Goal: Task Accomplishment & Management: Manage account settings

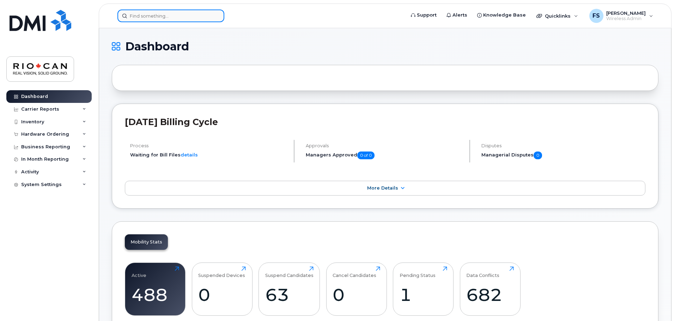
click at [185, 11] on input at bounding box center [170, 16] width 107 height 13
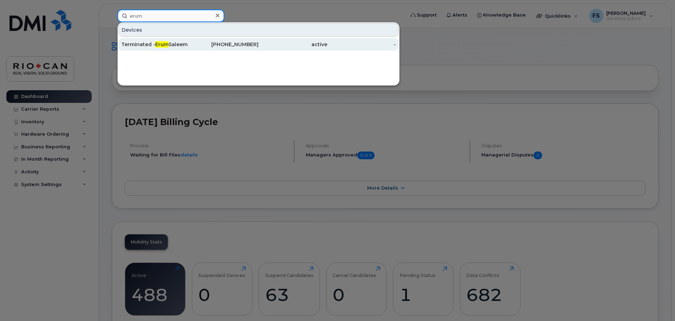
type input "erum"
click at [188, 42] on div "Terminated - Erum Saleem" at bounding box center [155, 44] width 69 height 7
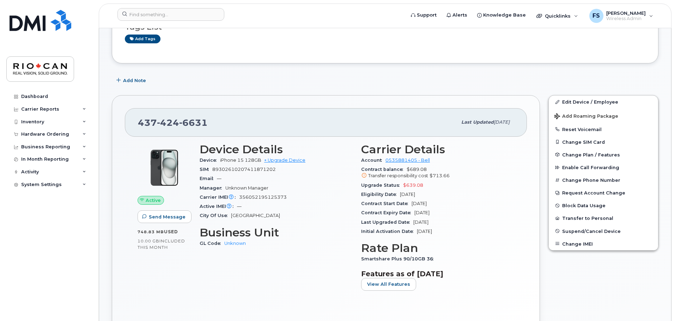
scroll to position [70, 0]
click at [596, 178] on button "Change Phone Number" at bounding box center [602, 179] width 109 height 13
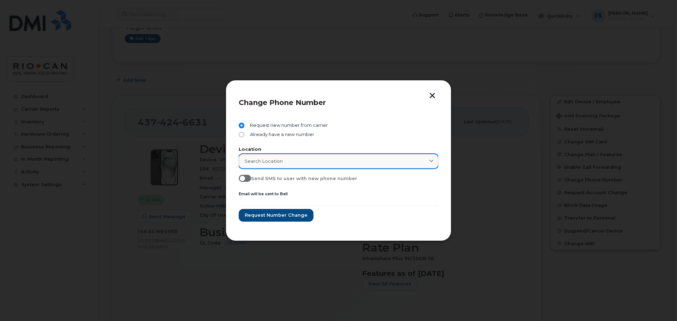
click at [318, 163] on div "Search location" at bounding box center [339, 161] width 188 height 7
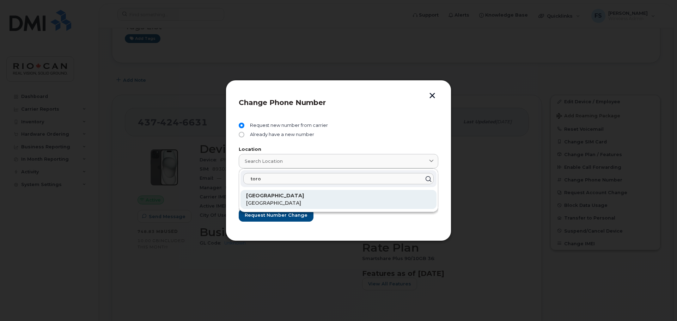
type input "toro"
click at [293, 199] on p "[GEOGRAPHIC_DATA]" at bounding box center [338, 195] width 185 height 7
type input "[GEOGRAPHIC_DATA]"
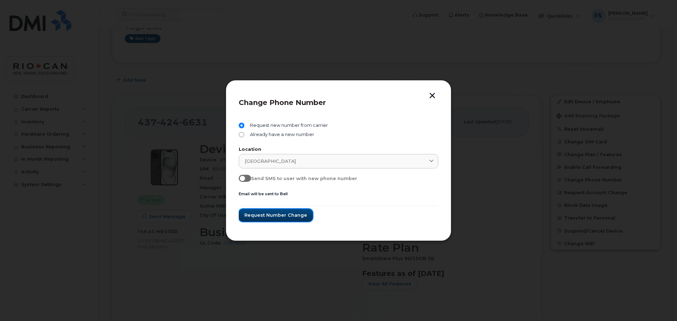
click at [295, 215] on span "Request number change" at bounding box center [275, 215] width 63 height 7
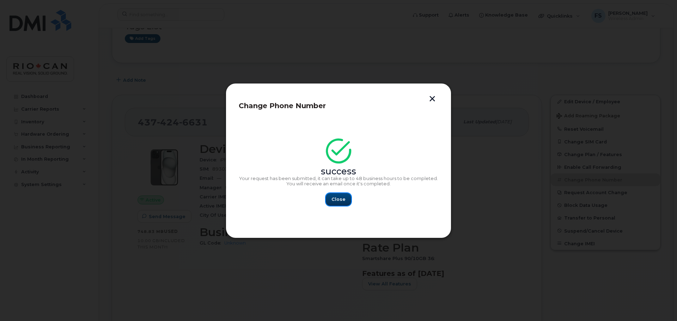
click at [339, 195] on button "Close" at bounding box center [338, 199] width 25 height 13
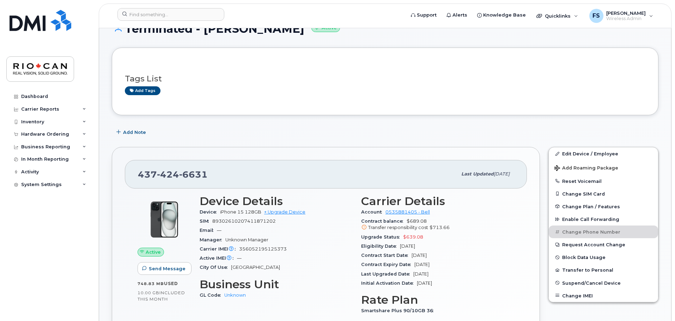
scroll to position [35, 0]
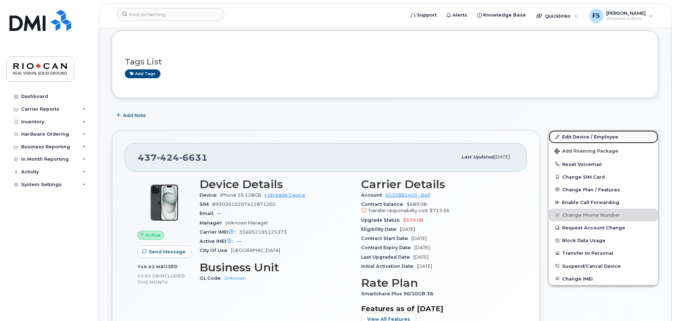
click at [591, 137] on link "Edit Device / Employee" at bounding box center [602, 136] width 109 height 13
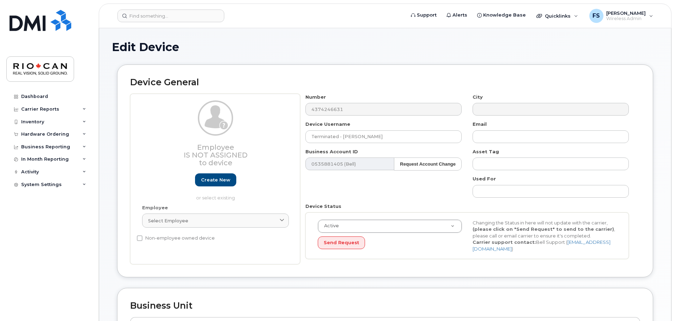
select select "162881"
drag, startPoint x: 381, startPoint y: 141, endPoint x: 222, endPoint y: 103, distance: 163.0
click at [284, 116] on div "Employee Is not assigned to device Create new or select existing Employee Selec…" at bounding box center [385, 179] width 510 height 171
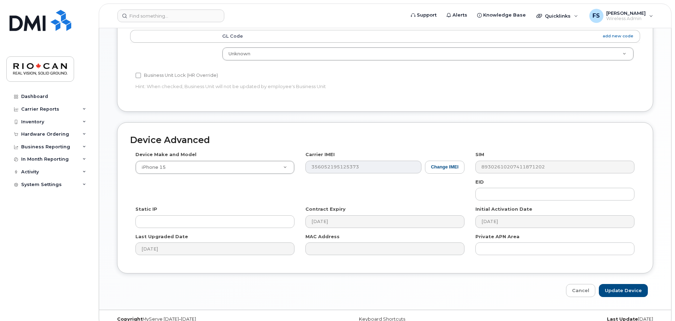
scroll to position [296, 0]
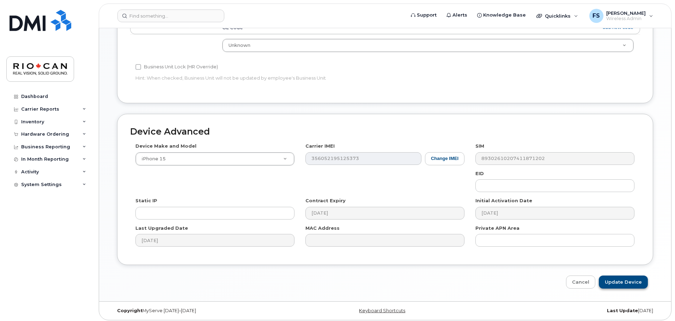
type input "[PERSON_NAME]"
click at [634, 282] on input "Update Device" at bounding box center [623, 282] width 49 height 13
type input "Saving..."
